Goal: Task Accomplishment & Management: Use online tool/utility

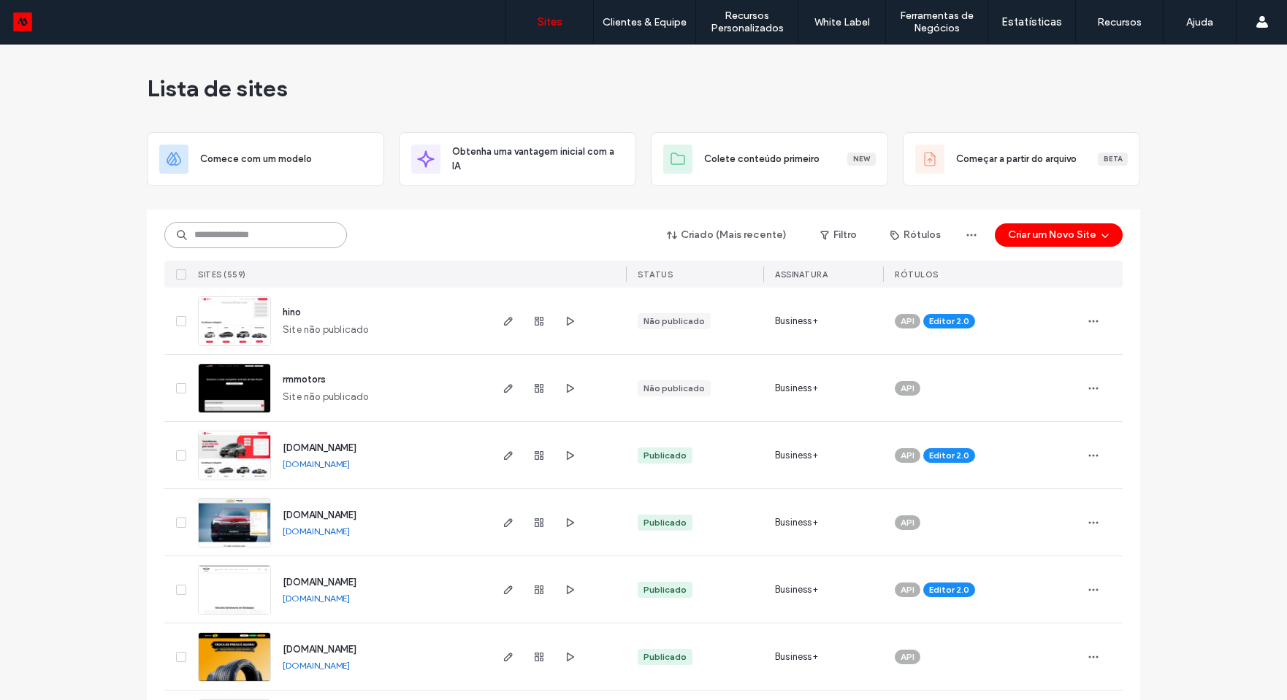
click at [287, 235] on input at bounding box center [255, 235] width 183 height 26
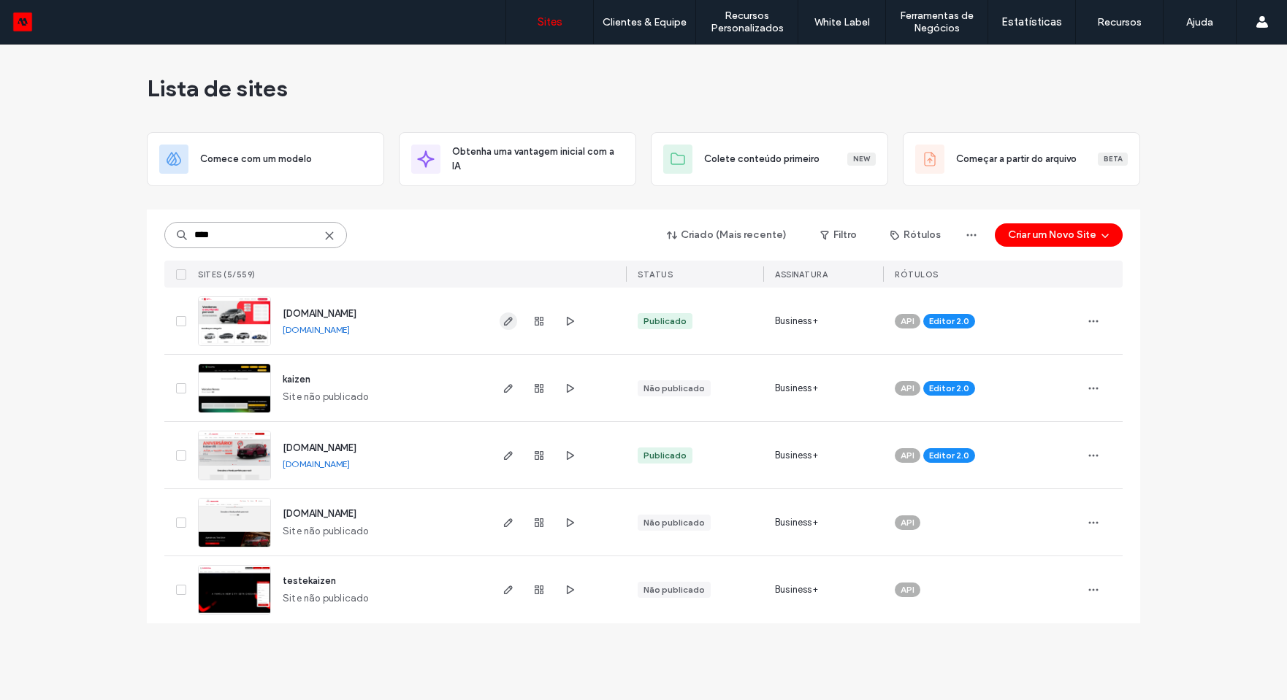
type input "****"
click at [507, 323] on use "button" at bounding box center [508, 321] width 9 height 9
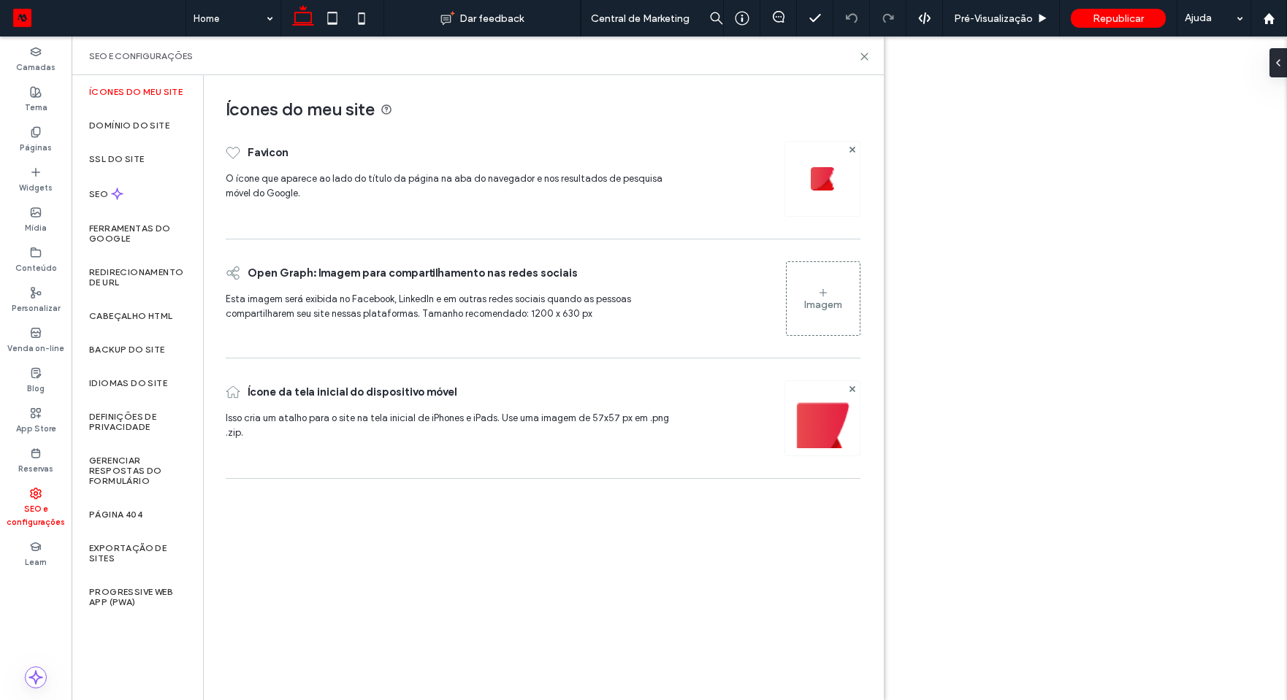
click at [107, 194] on label "SEO" at bounding box center [100, 194] width 22 height 10
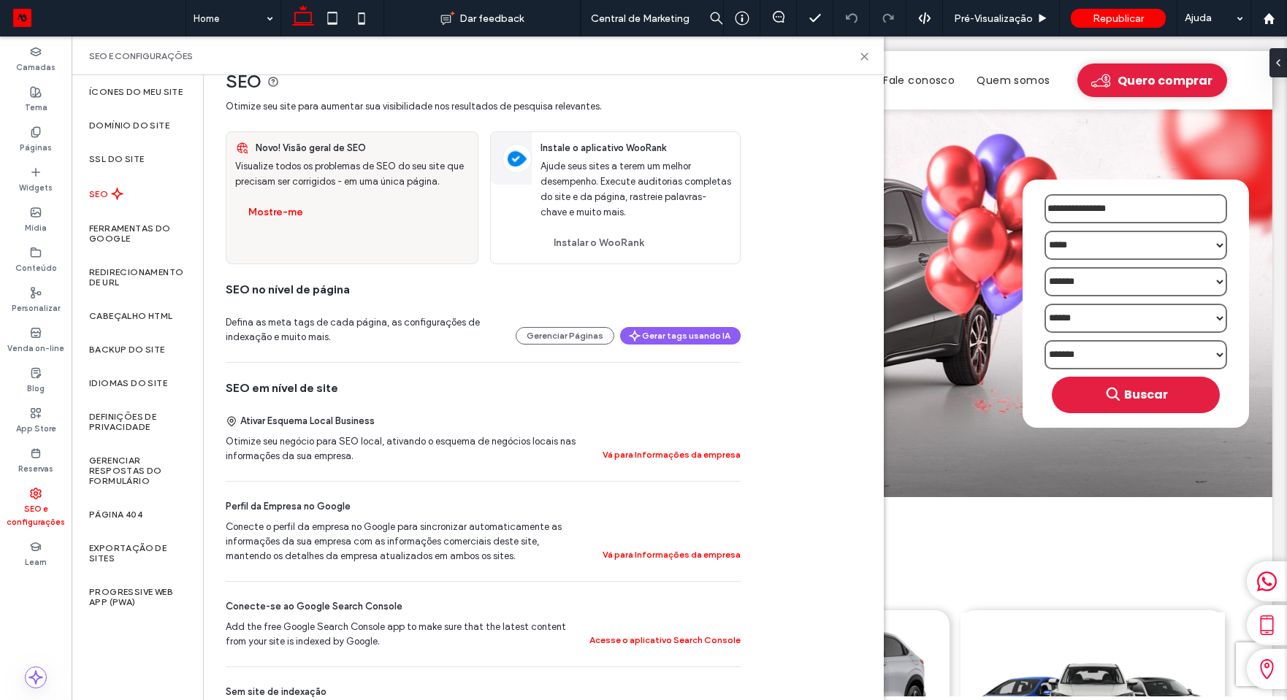
scroll to position [23, 0]
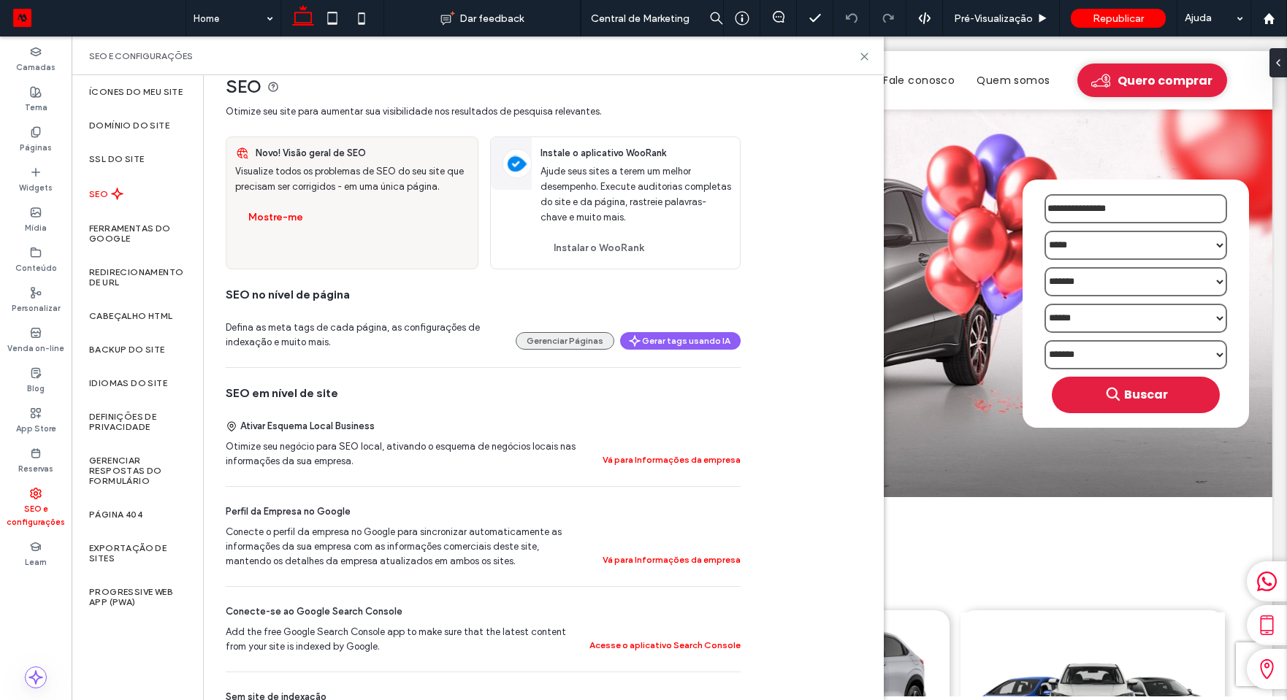
click at [585, 341] on button "Gerenciar Páginas" at bounding box center [564, 341] width 99 height 18
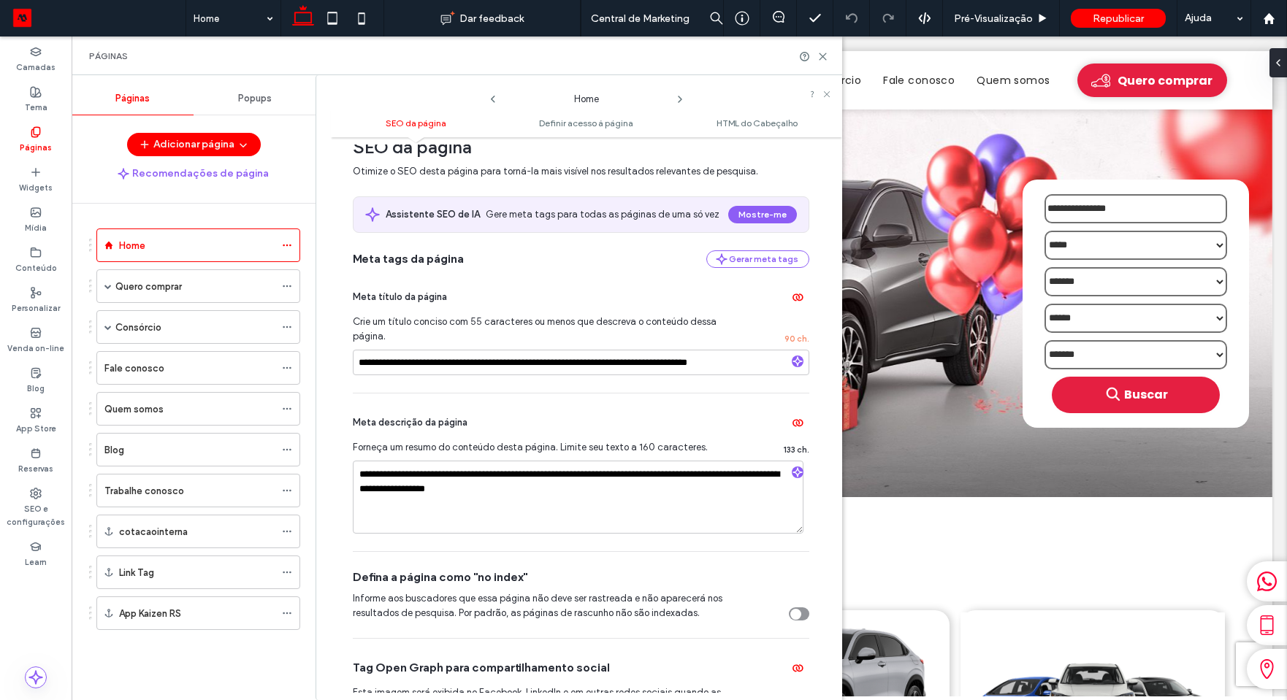
scroll to position [0, 0]
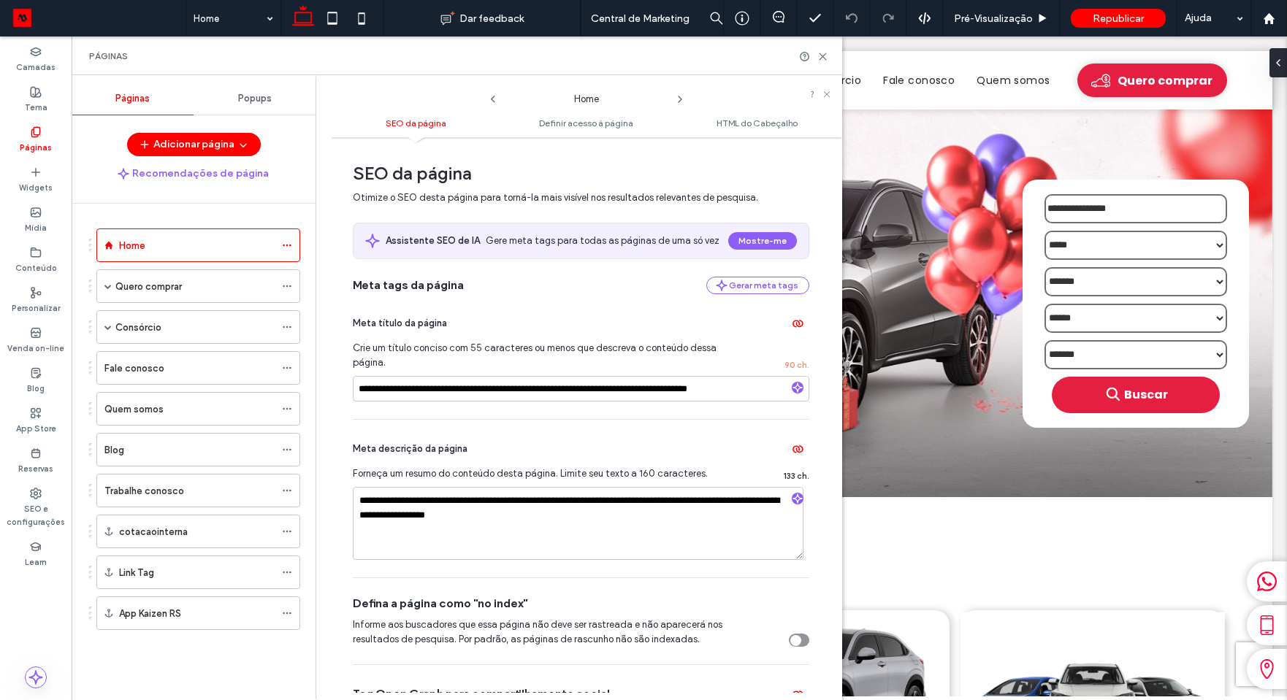
click at [684, 100] on icon at bounding box center [680, 99] width 12 height 12
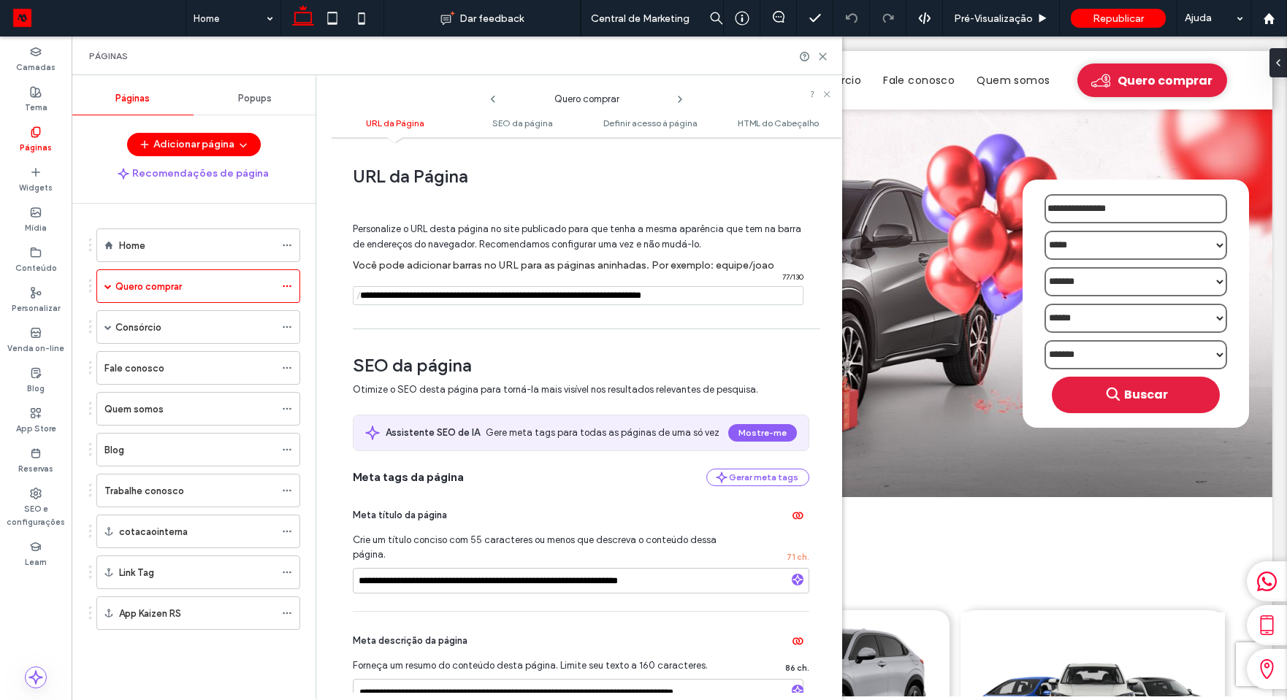
click at [680, 101] on icon at bounding box center [680, 99] width 12 height 12
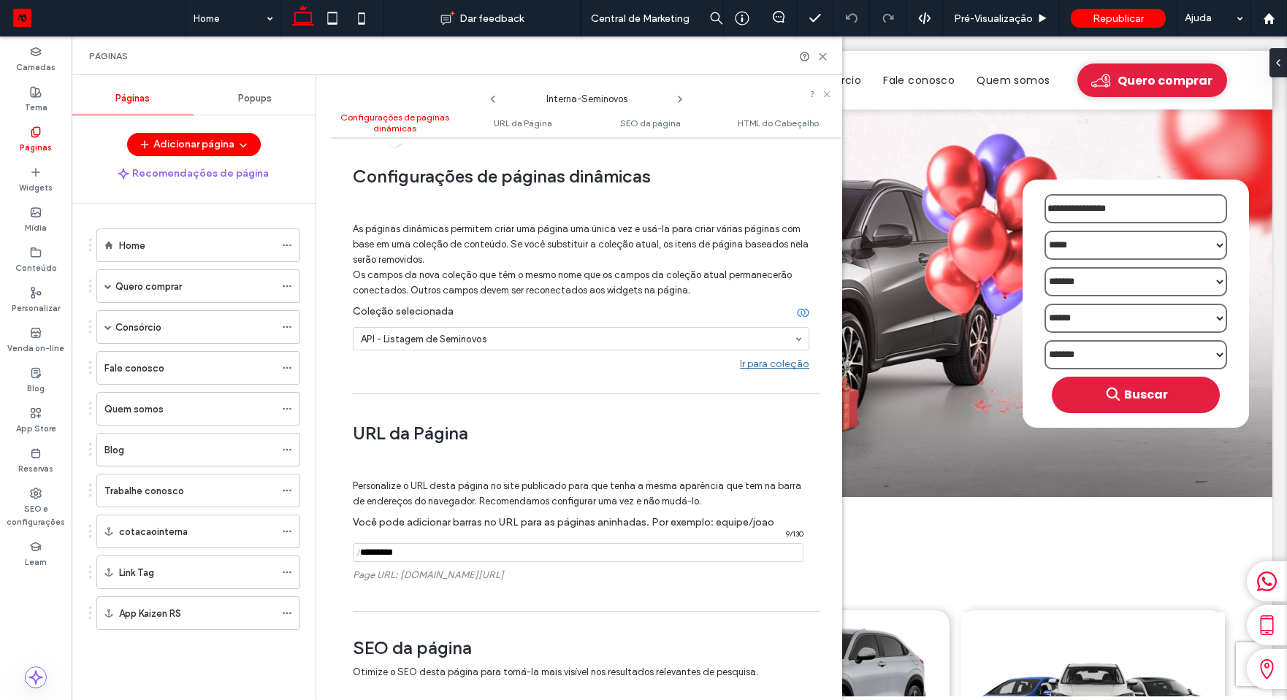
click at [683, 104] on icon at bounding box center [680, 99] width 12 height 12
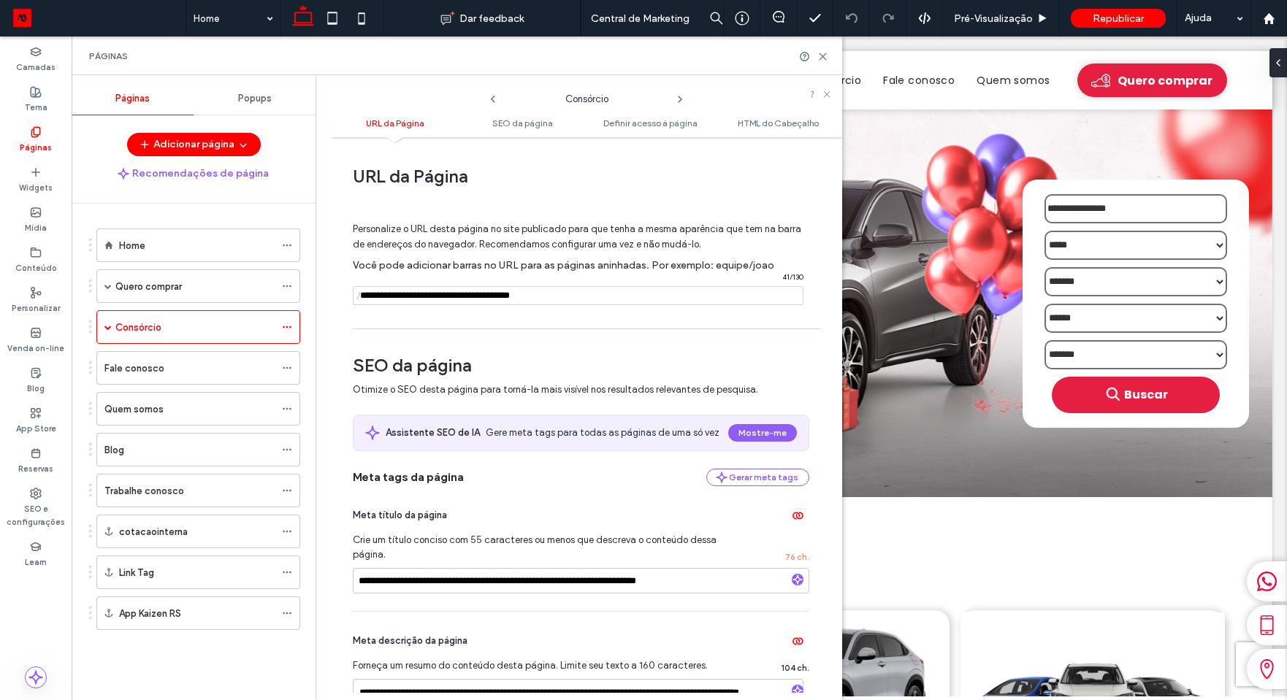
click at [683, 103] on icon at bounding box center [680, 99] width 12 height 12
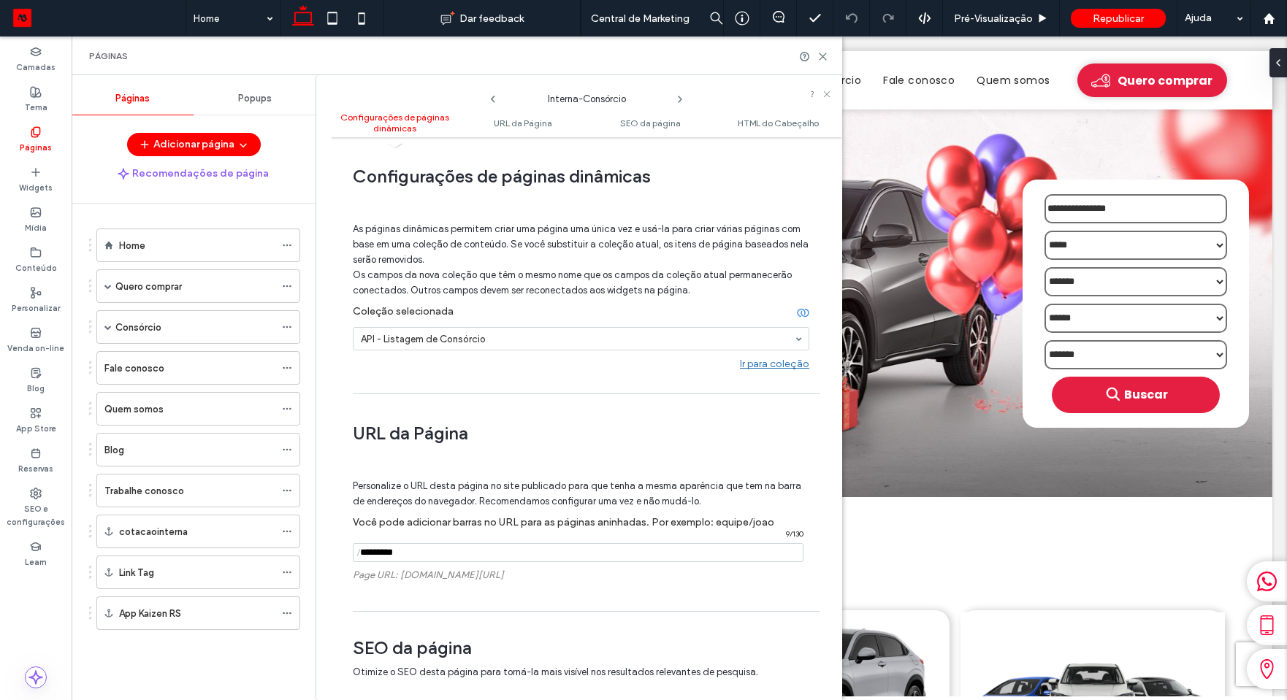
click at [675, 98] on icon at bounding box center [680, 99] width 12 height 12
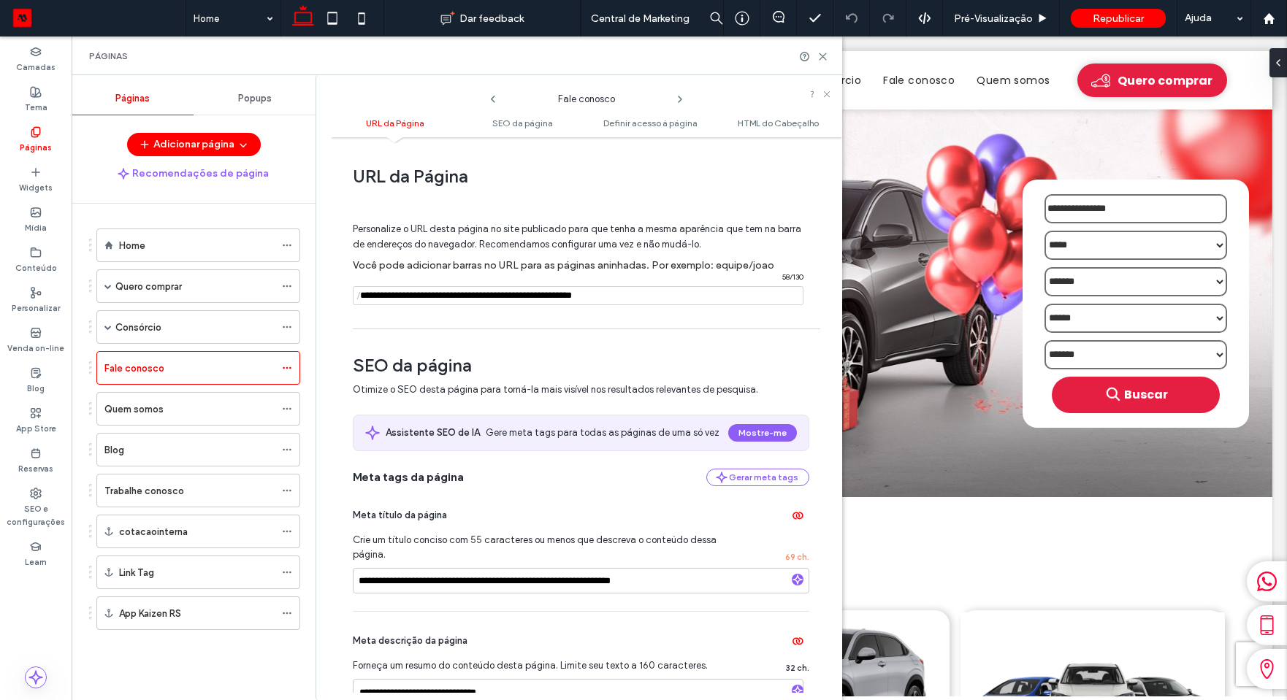
click at [678, 99] on icon at bounding box center [680, 99] width 12 height 12
click at [678, 98] on icon at bounding box center [680, 99] width 12 height 12
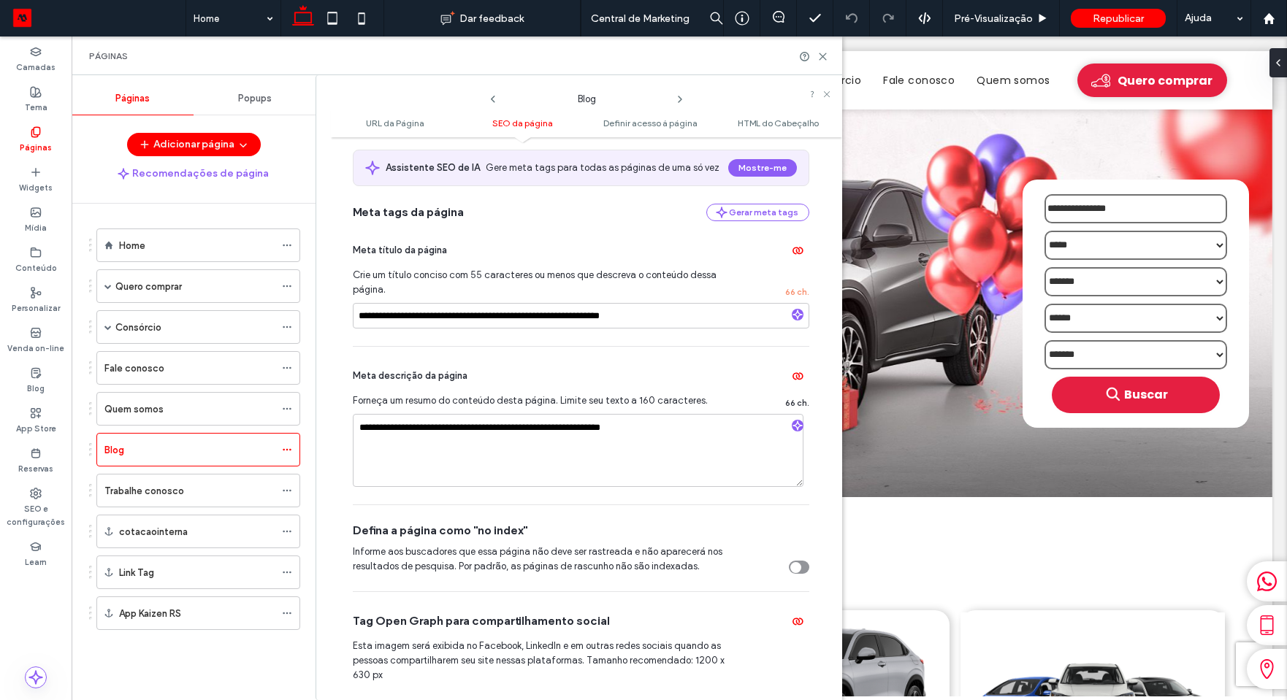
scroll to position [269, 0]
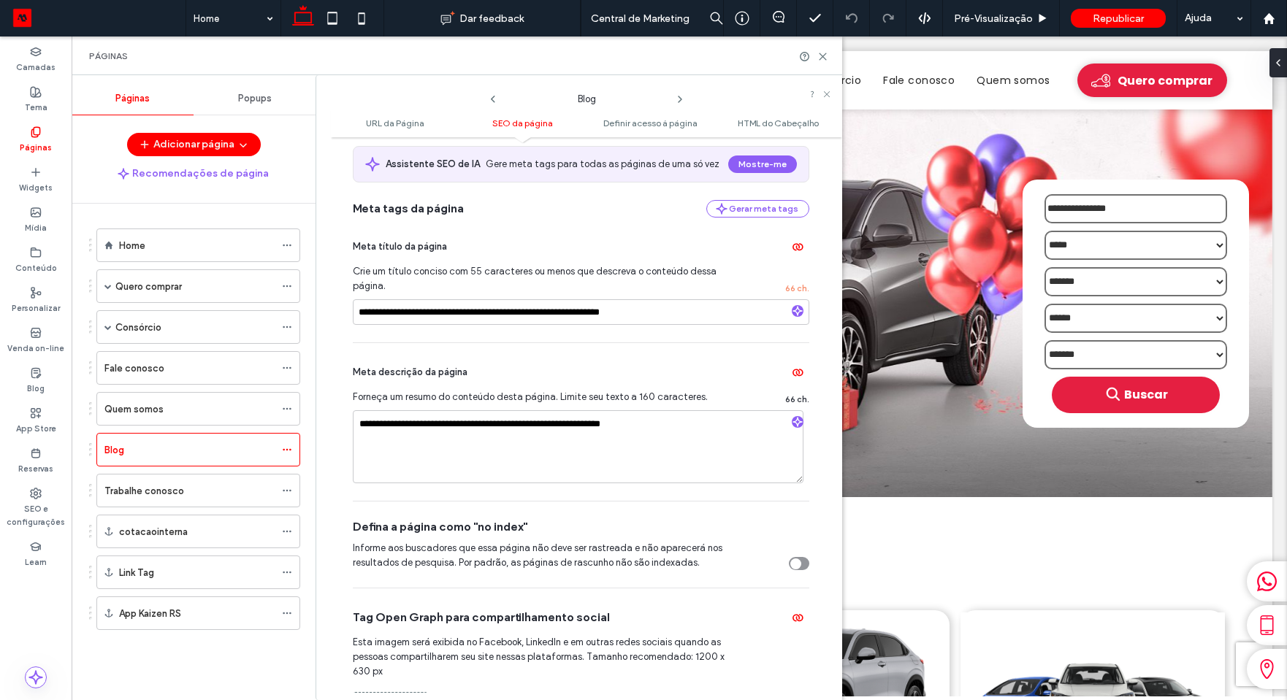
click at [676, 101] on icon at bounding box center [680, 99] width 12 height 12
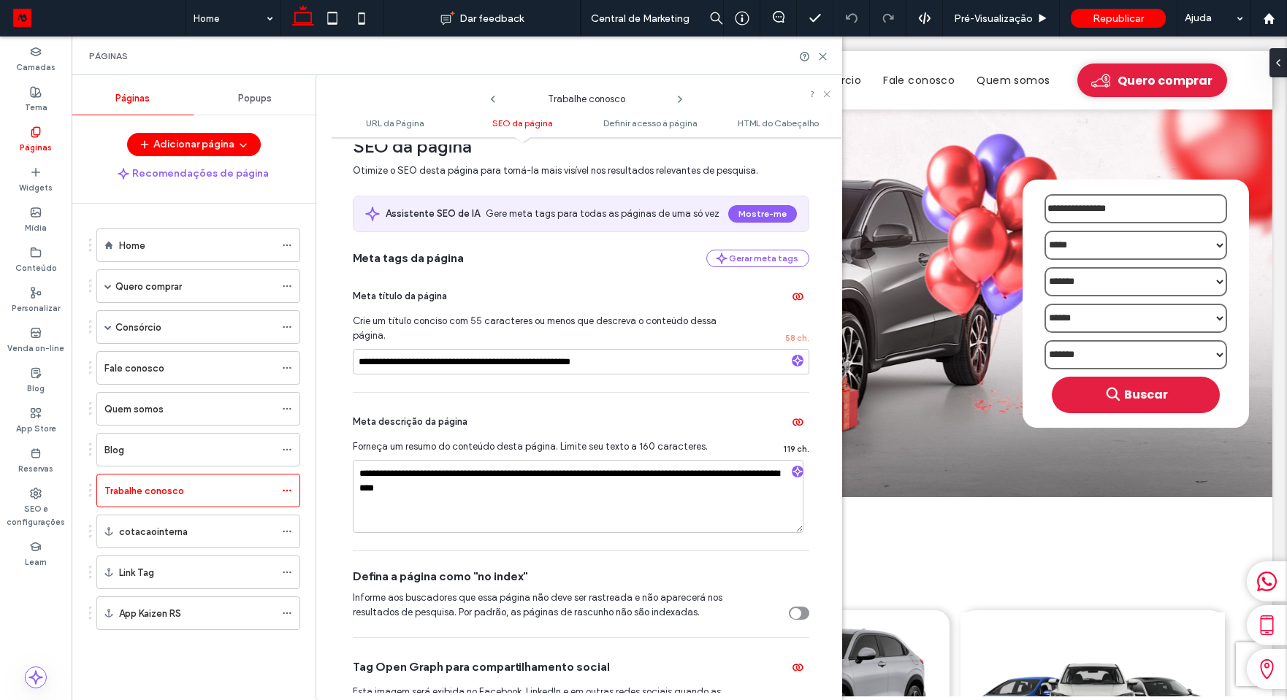
scroll to position [225, 0]
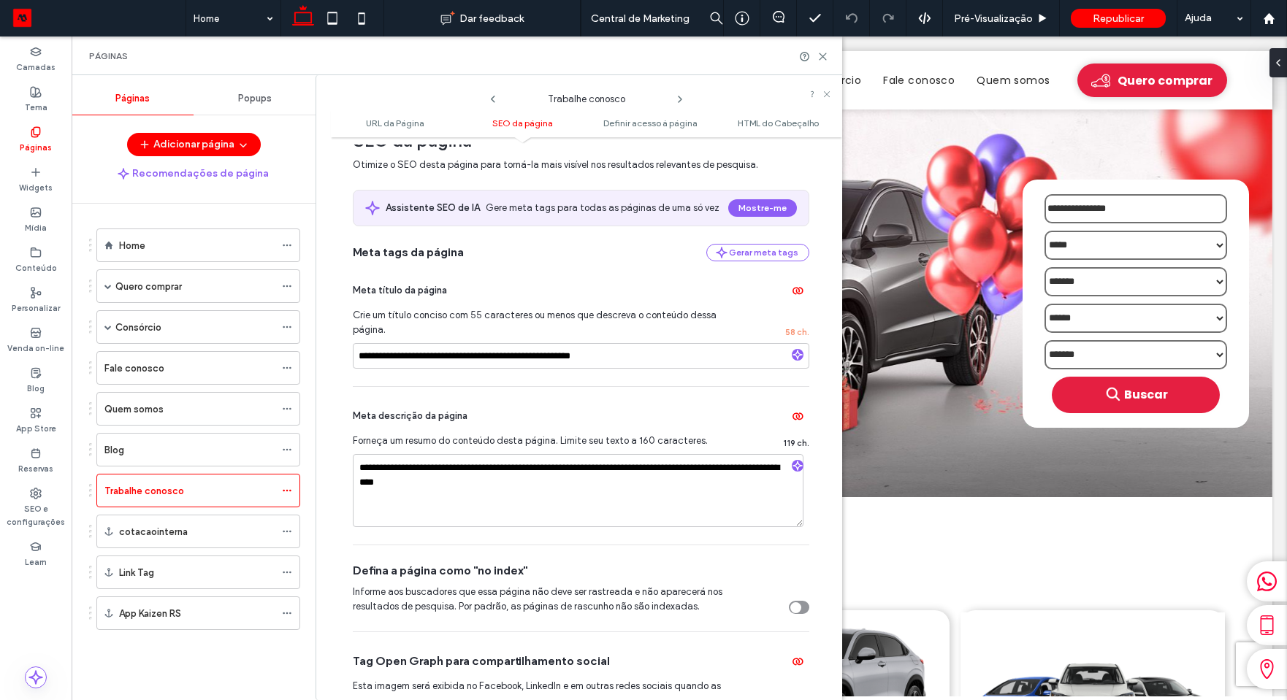
click at [678, 99] on icon at bounding box center [680, 99] width 12 height 12
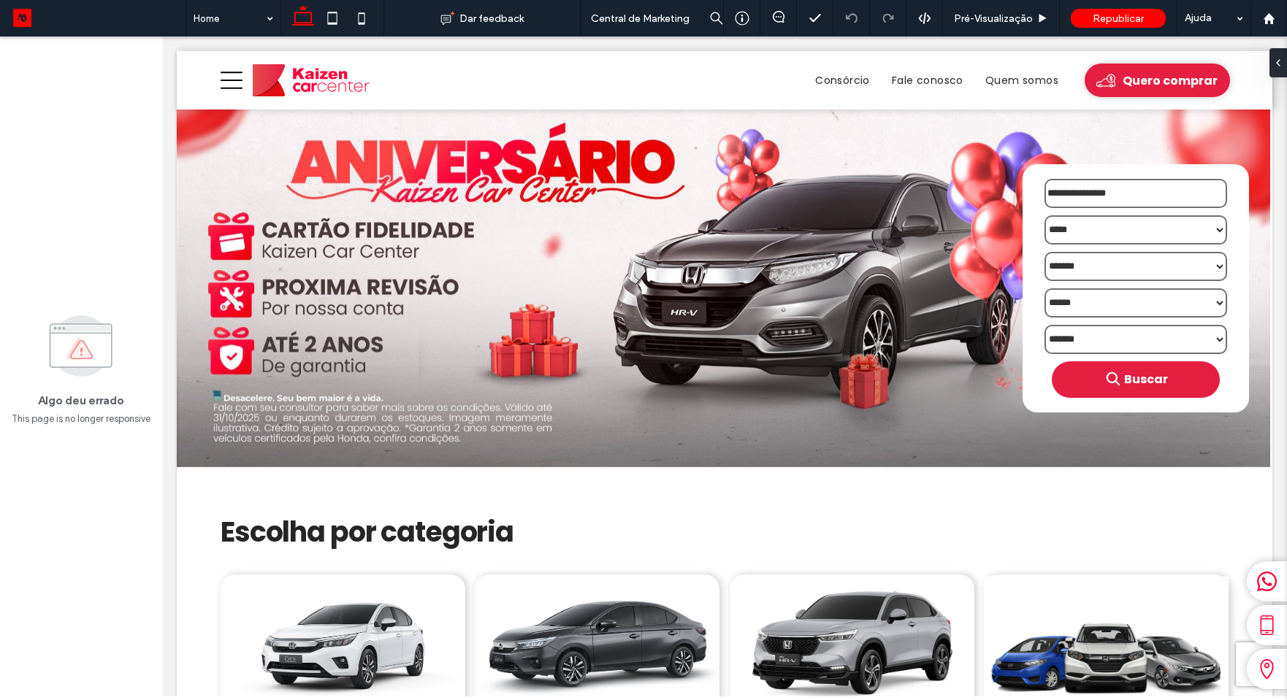
click at [72, 140] on div "Algo deu errado This page is no longer responsive" at bounding box center [81, 369] width 162 height 664
click at [1275, 20] on div at bounding box center [1268, 18] width 35 height 12
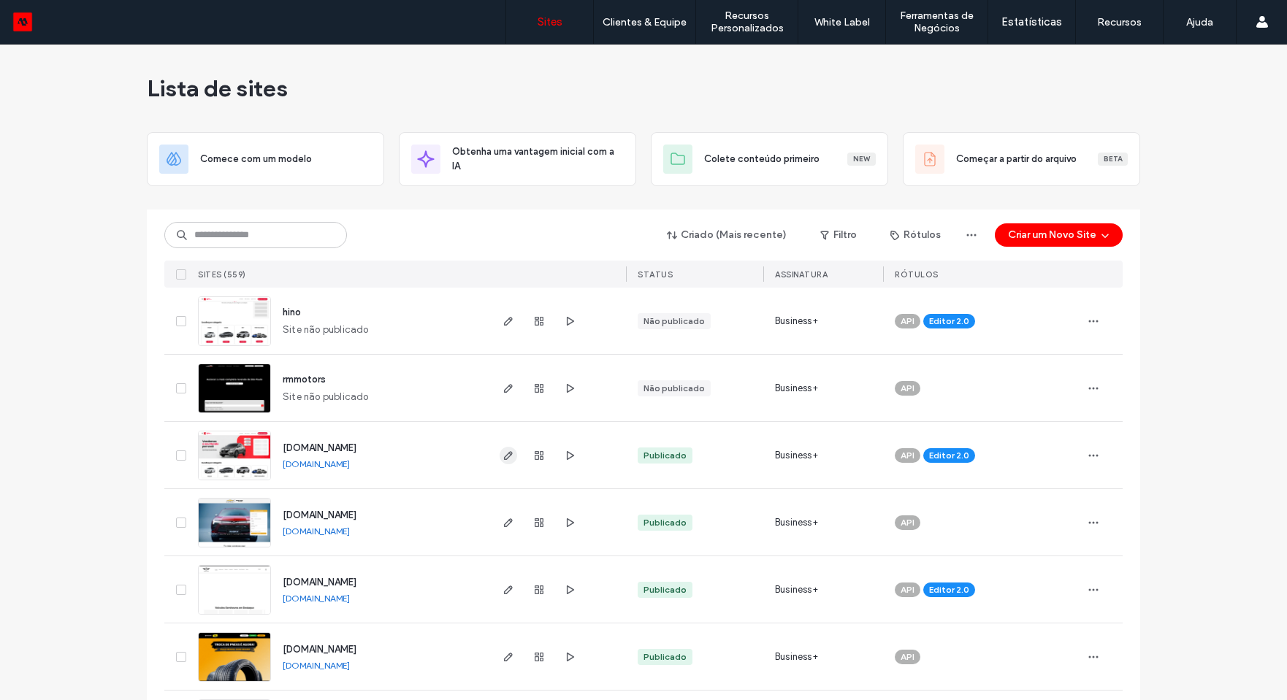
click at [504, 457] on use "button" at bounding box center [508, 455] width 9 height 9
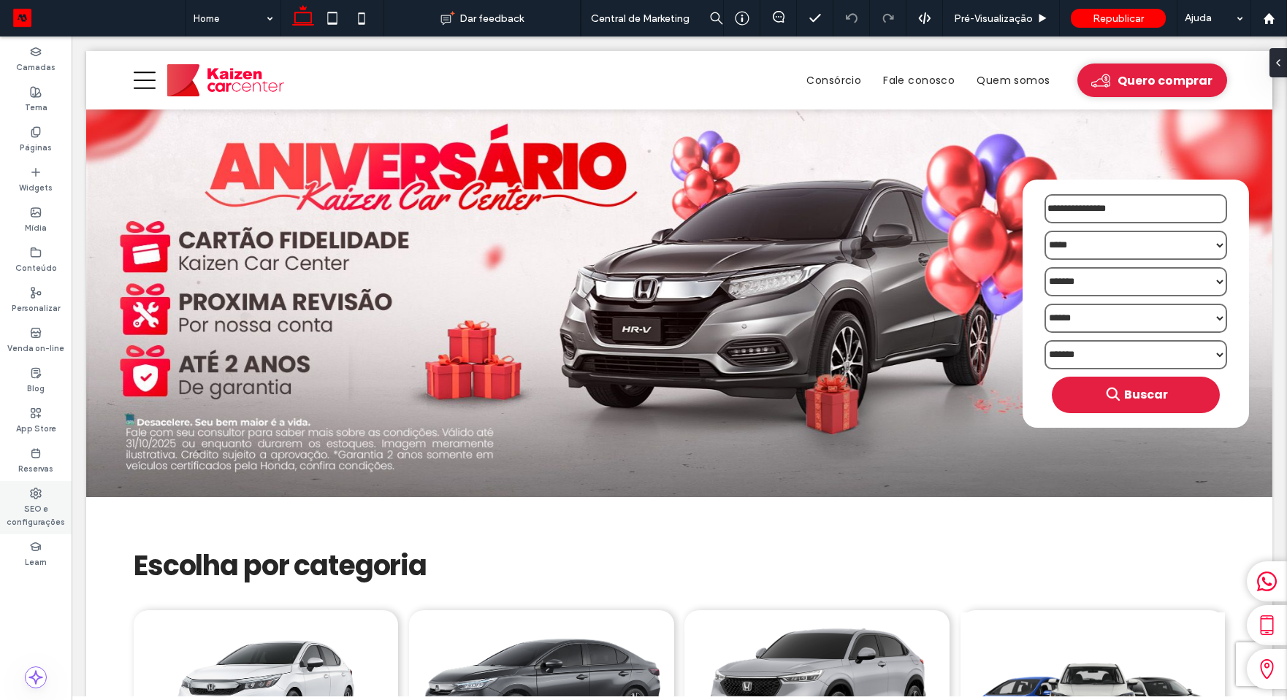
click at [39, 493] on icon at bounding box center [36, 494] width 12 height 12
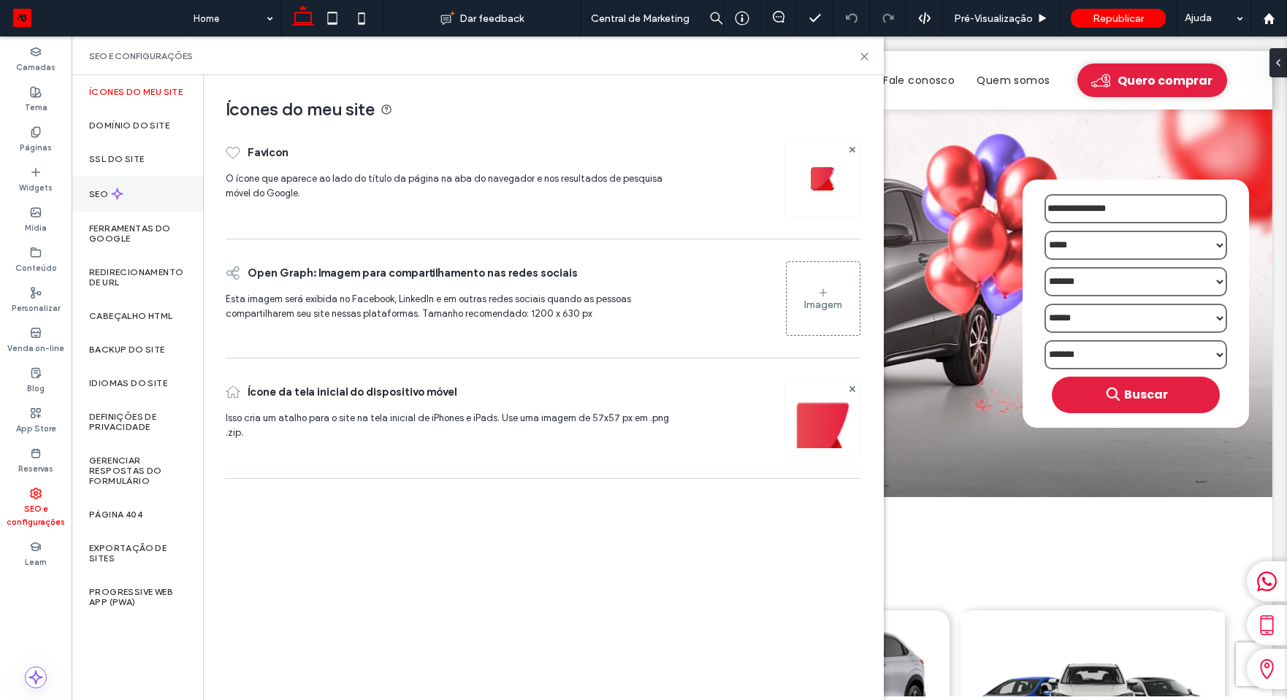
click at [107, 199] on label "SEO" at bounding box center [100, 194] width 22 height 10
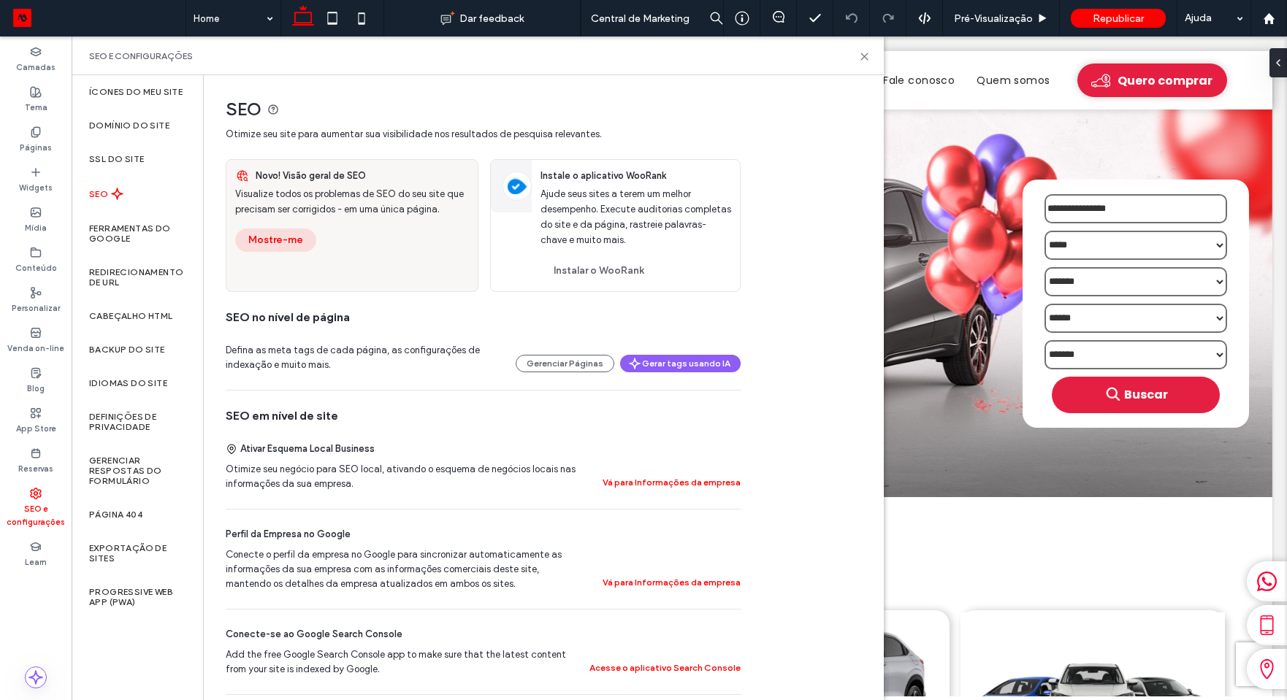
click at [286, 242] on button "Mostre-me" at bounding box center [275, 240] width 81 height 23
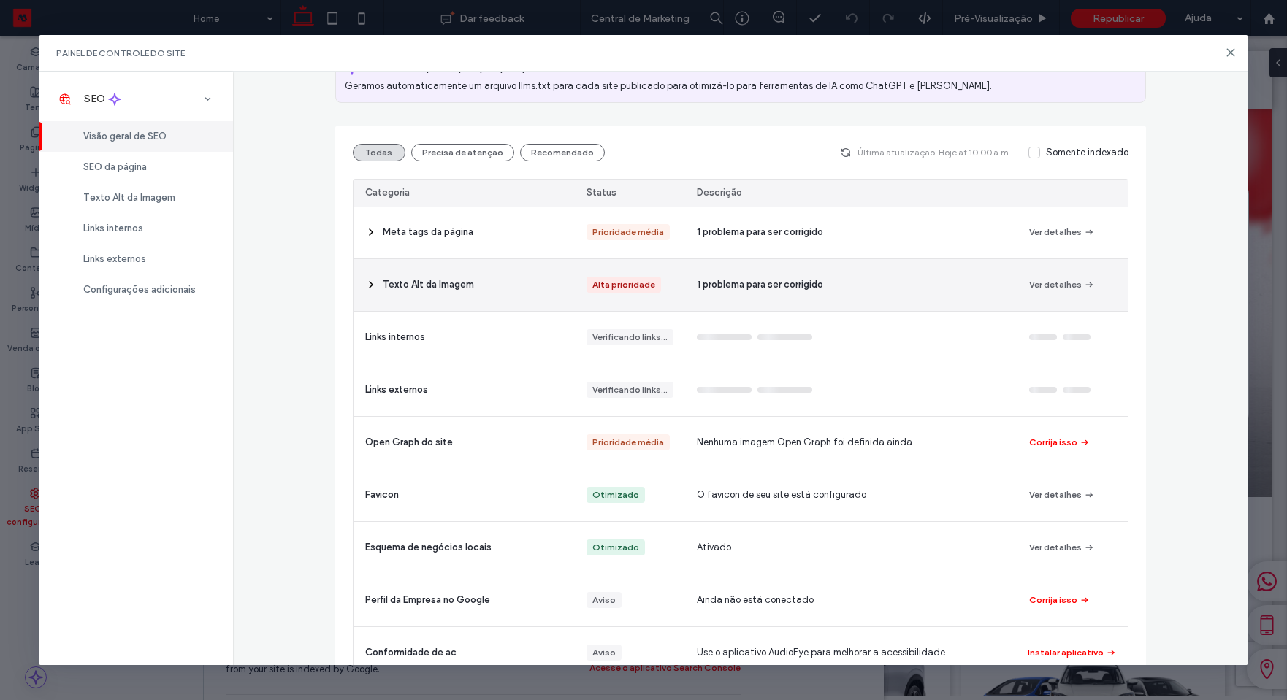
scroll to position [136, 0]
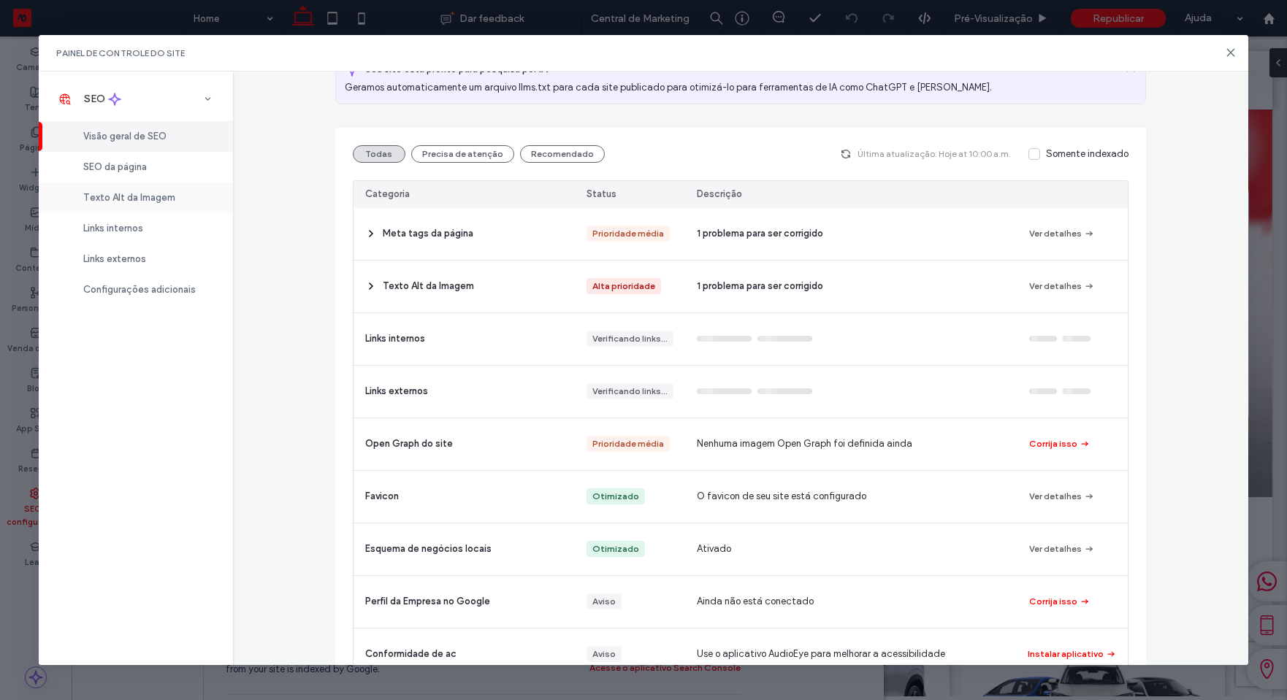
click at [158, 197] on span "Texto Alt da Imagem" at bounding box center [129, 197] width 92 height 11
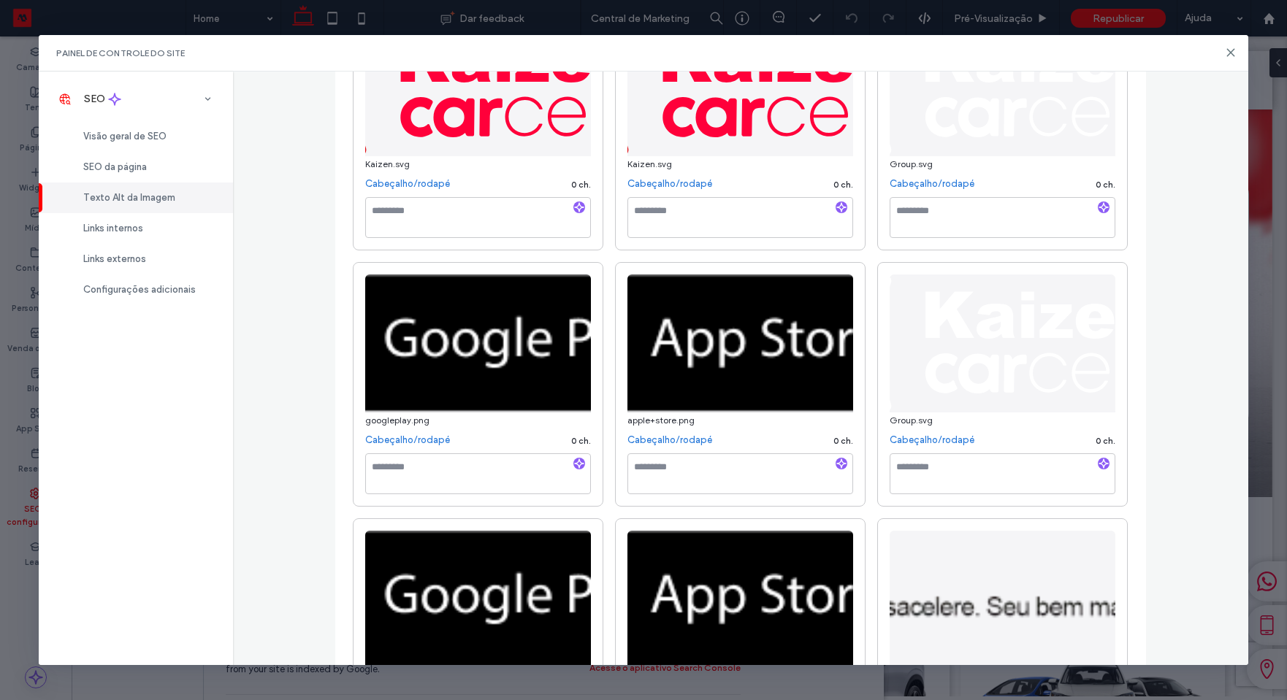
scroll to position [4755, 0]
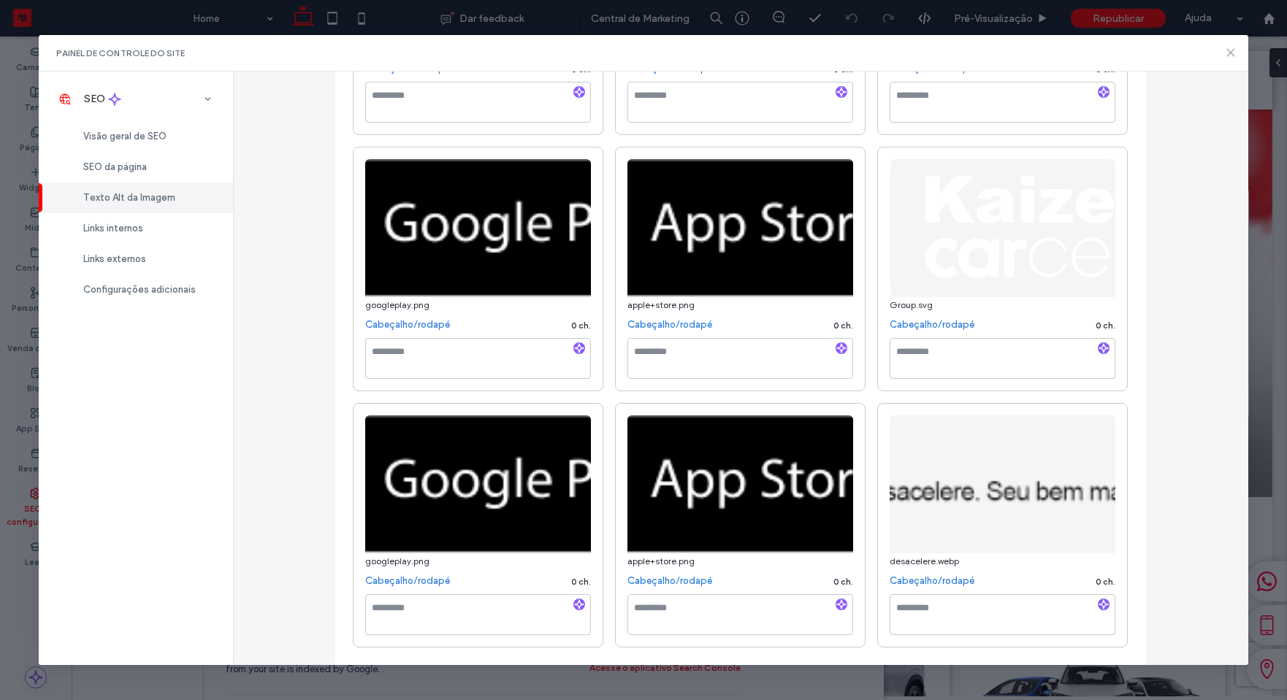
click at [1230, 54] on icon at bounding box center [1230, 53] width 12 height 12
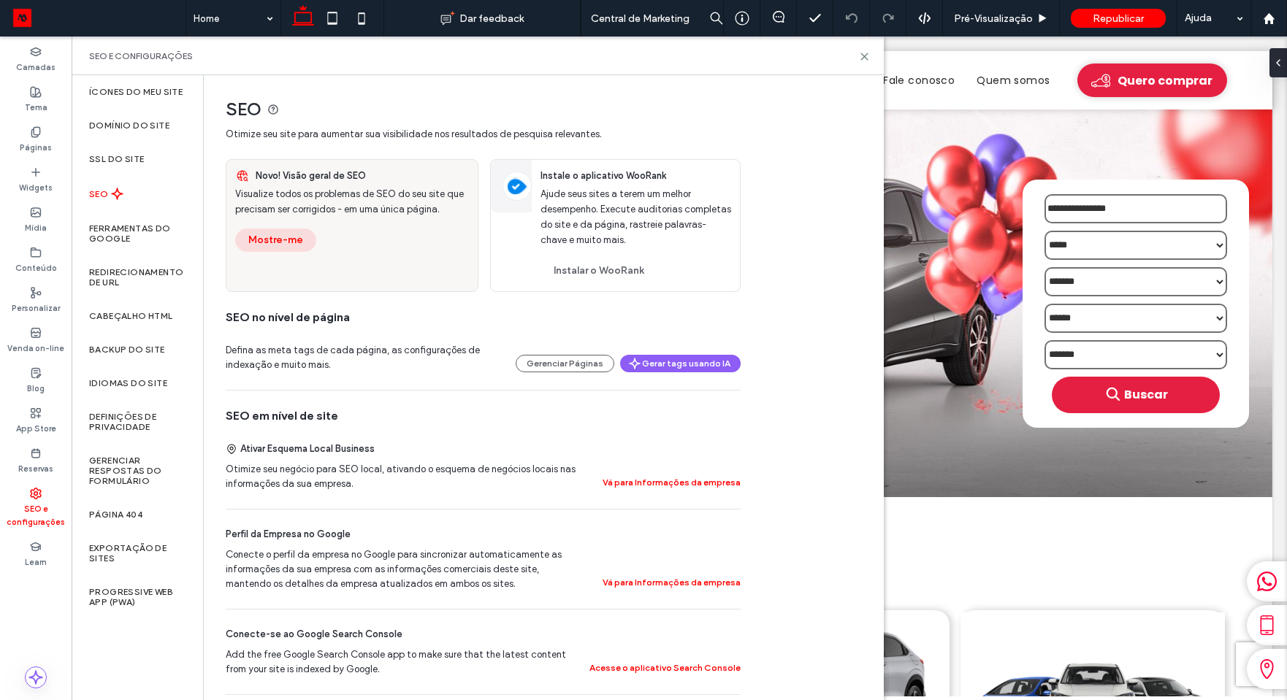
click at [281, 241] on button "Mostre-me" at bounding box center [275, 240] width 81 height 23
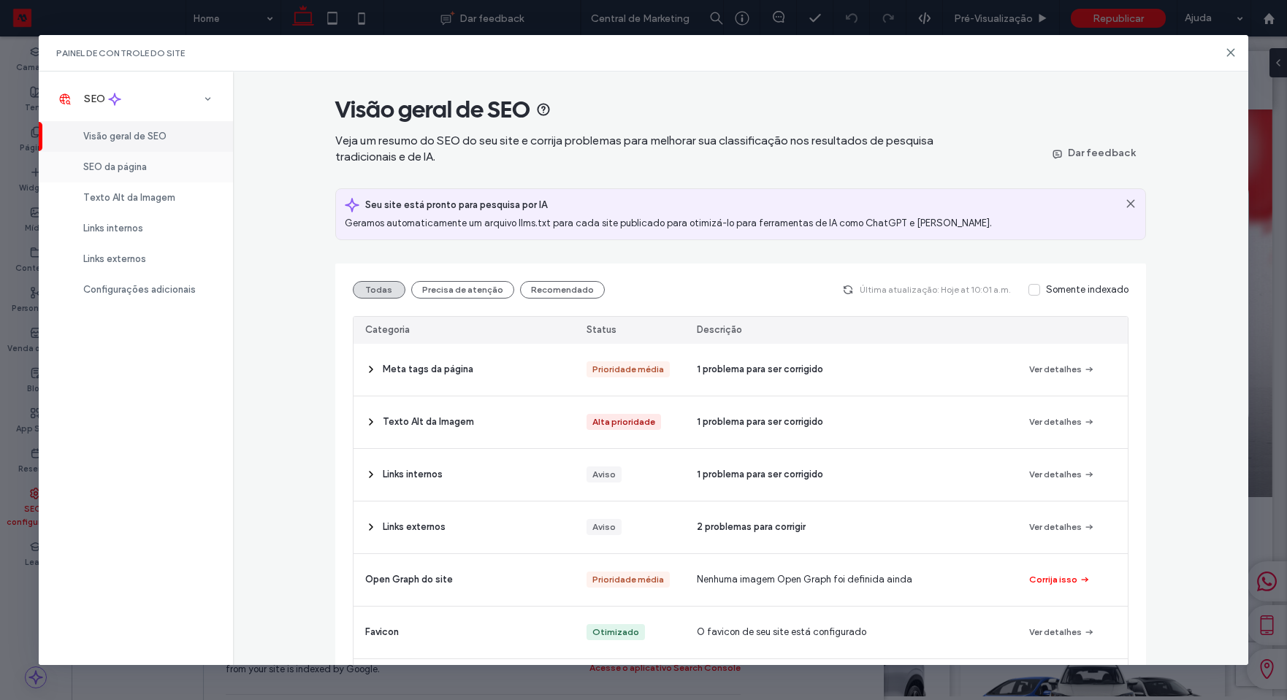
click at [134, 167] on span "SEO da página" at bounding box center [115, 166] width 64 height 11
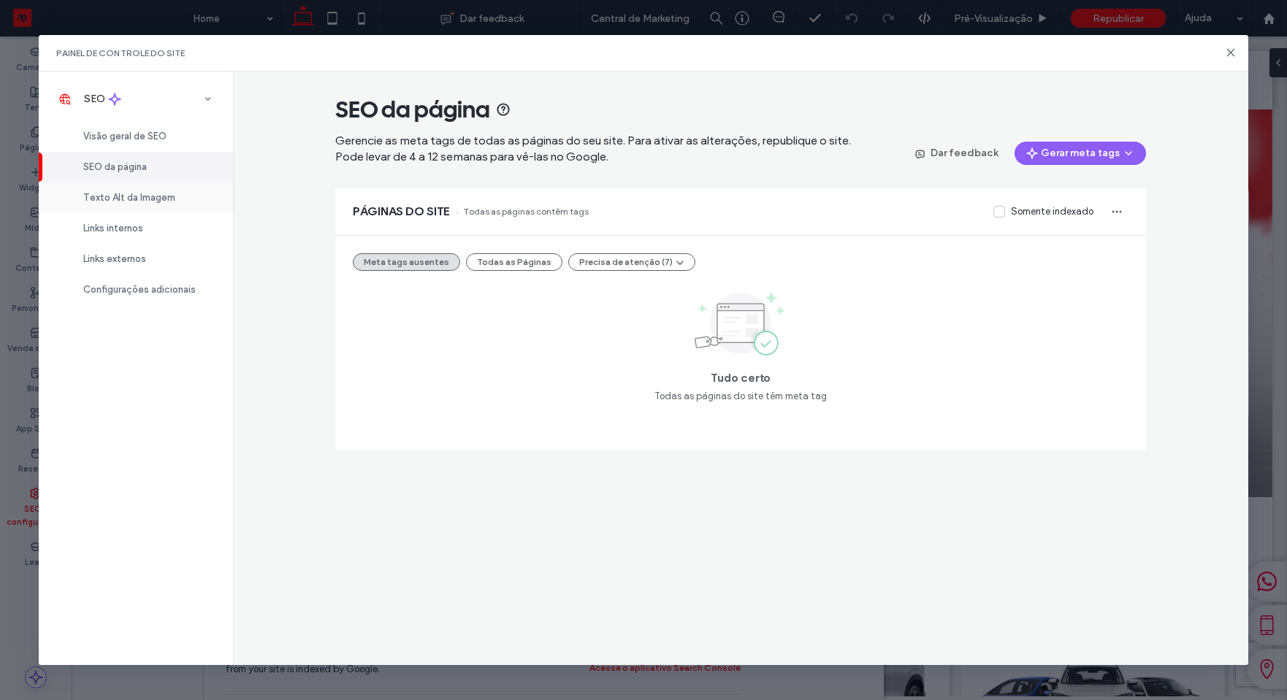
click at [137, 191] on div "Texto Alt da Imagem" at bounding box center [136, 198] width 194 height 31
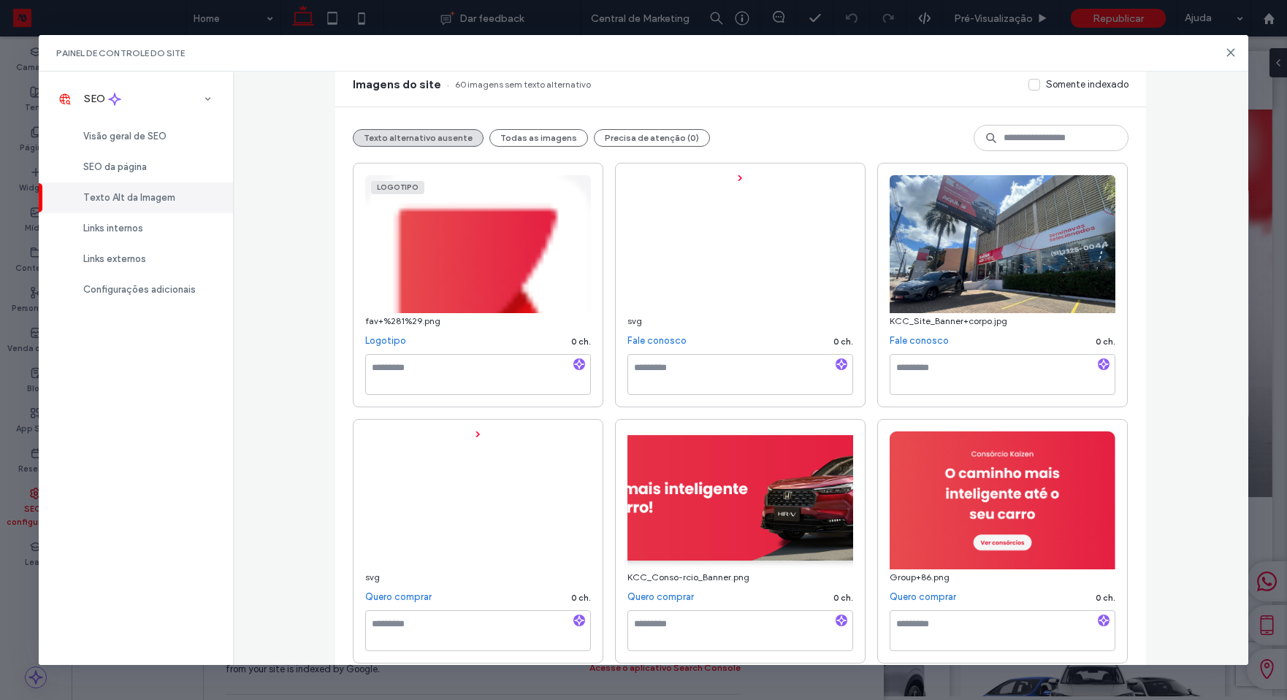
scroll to position [0, 0]
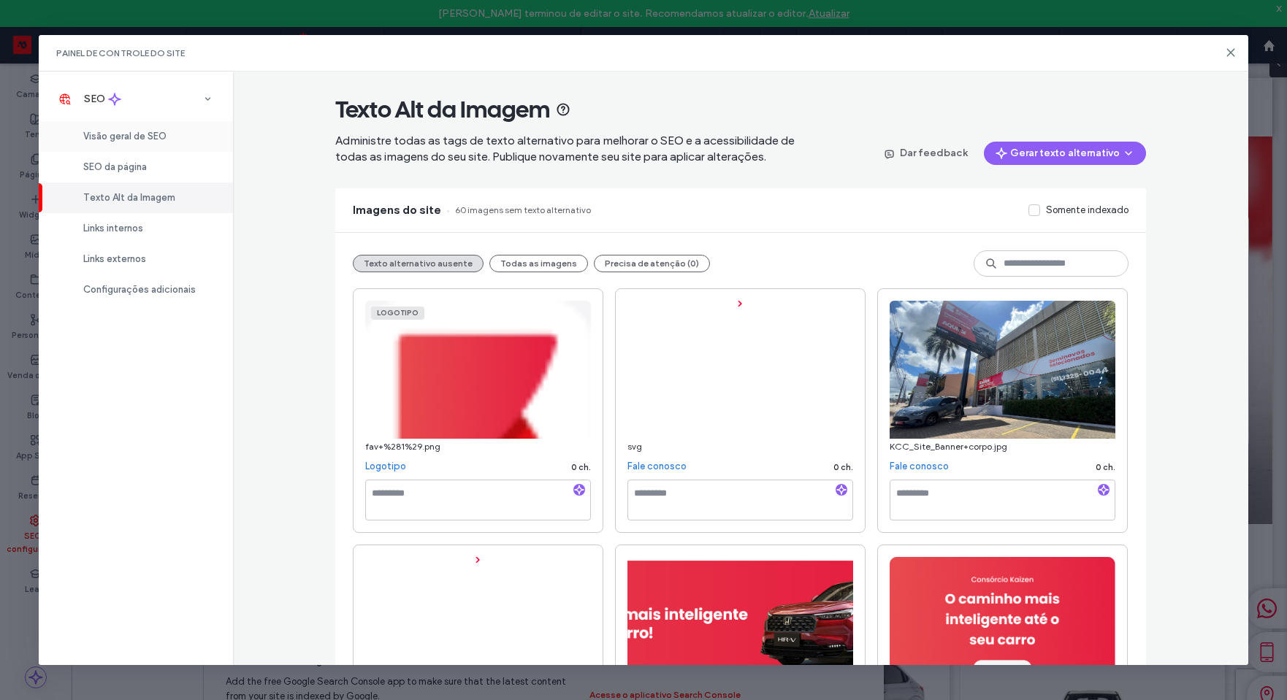
click at [160, 134] on span "Visão geral de SEO" at bounding box center [124, 136] width 83 height 11
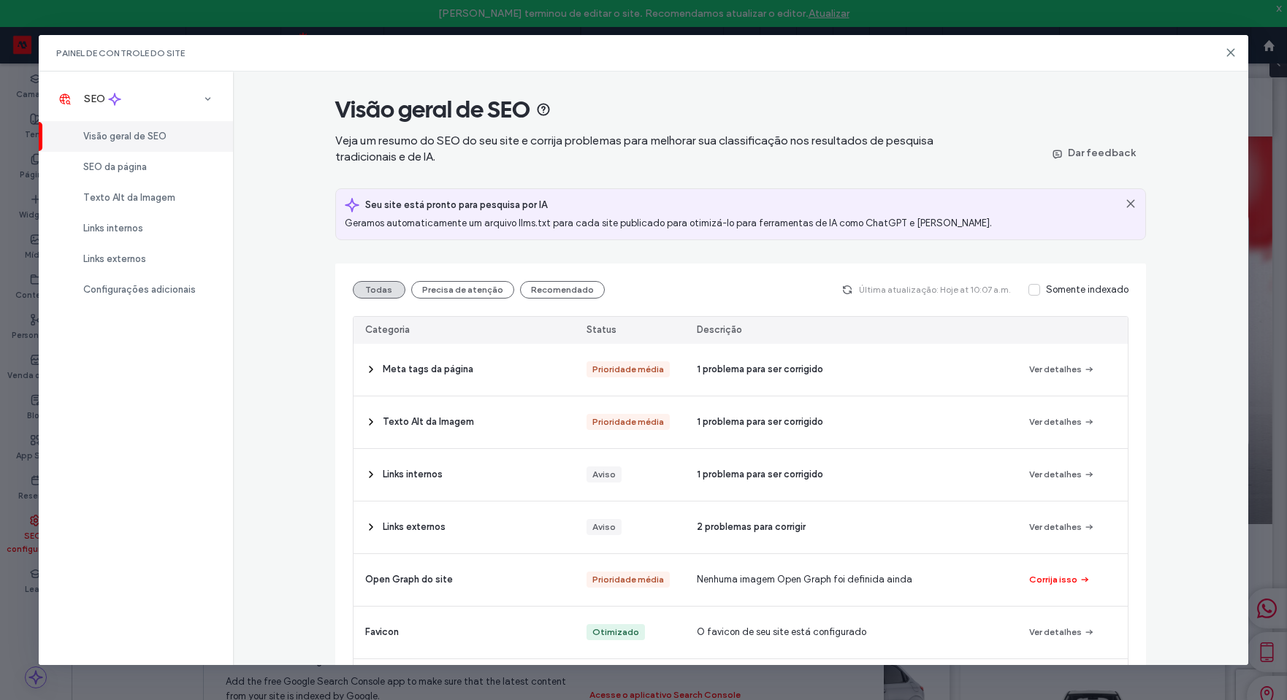
click at [15, 381] on div "Painel de controle do site SEO Visão geral de SEO SEO da página Texto Alt da Im…" at bounding box center [643, 350] width 1287 height 700
